Goal: Task Accomplishment & Management: Complete application form

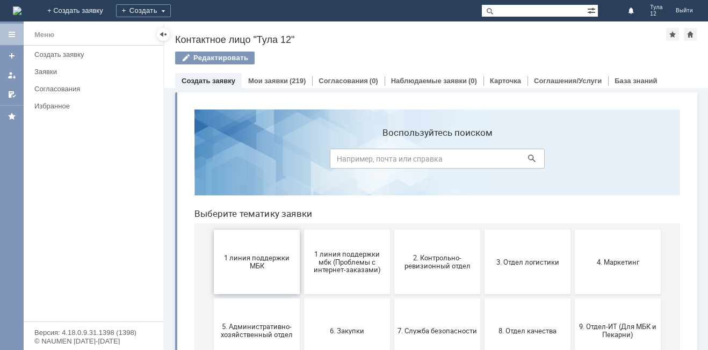
click at [264, 270] on span "1 линия поддержки МБК" at bounding box center [256, 262] width 79 height 16
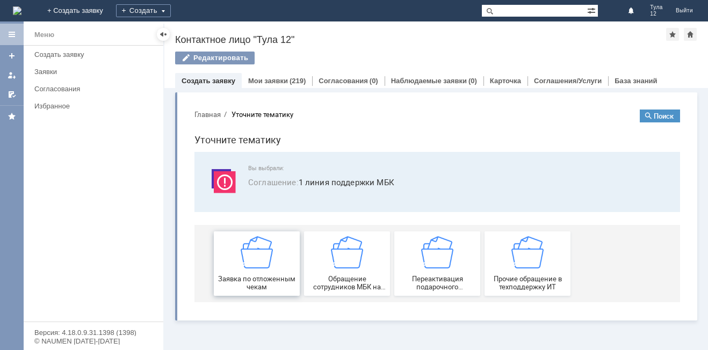
click at [264, 264] on img at bounding box center [257, 252] width 32 height 32
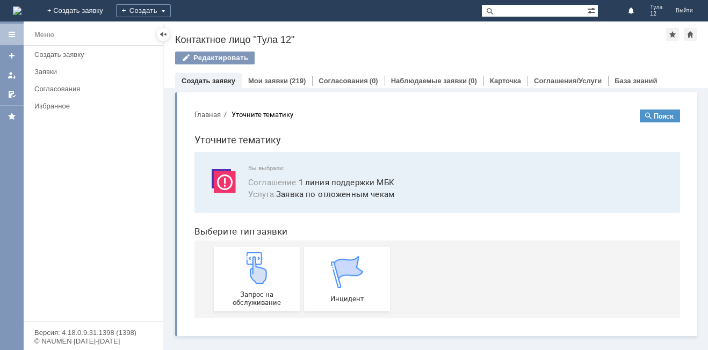
click at [264, 264] on img at bounding box center [257, 268] width 32 height 32
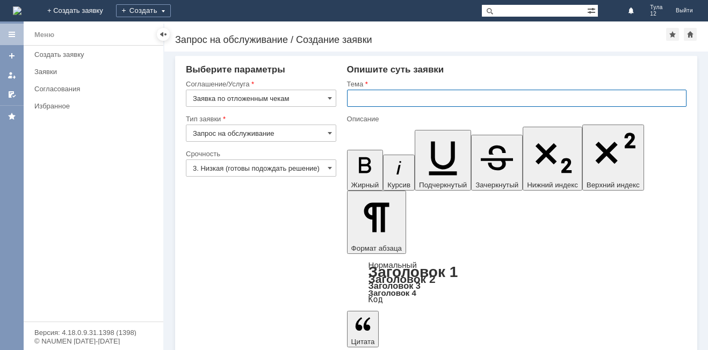
click at [389, 96] on input "text" at bounding box center [516, 98] width 339 height 17
type input "Отложенные чеки"
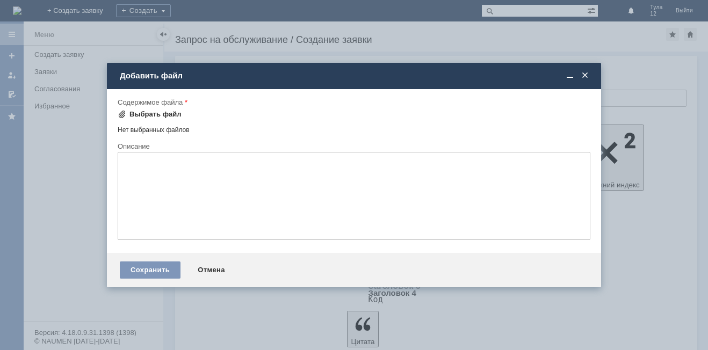
click at [154, 112] on div "Выбрать файл" at bounding box center [155, 114] width 52 height 9
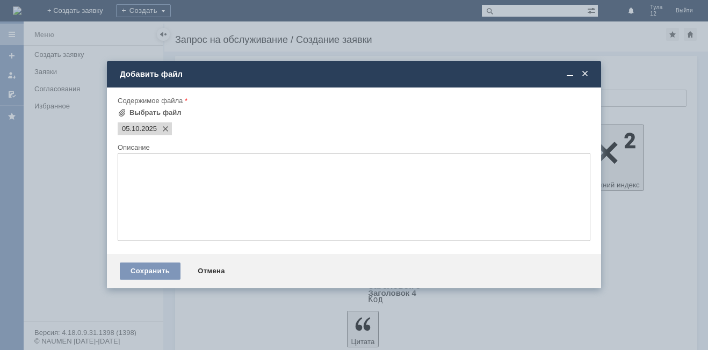
click at [163, 177] on textarea at bounding box center [354, 197] width 473 height 88
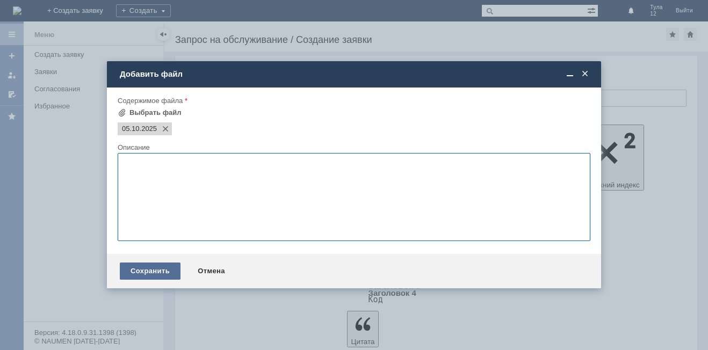
click at [158, 265] on div "Сохранить" at bounding box center [150, 271] width 61 height 17
